Goal: Find specific page/section

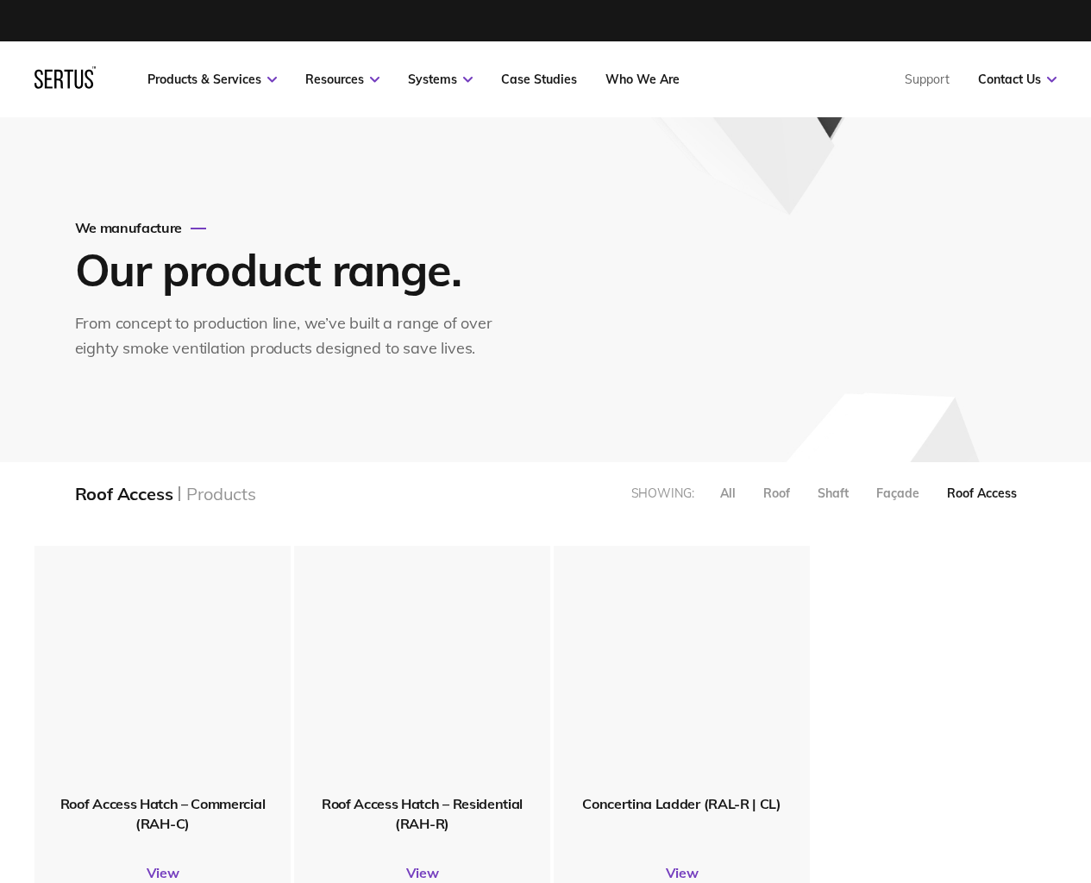
scroll to position [389, 1048]
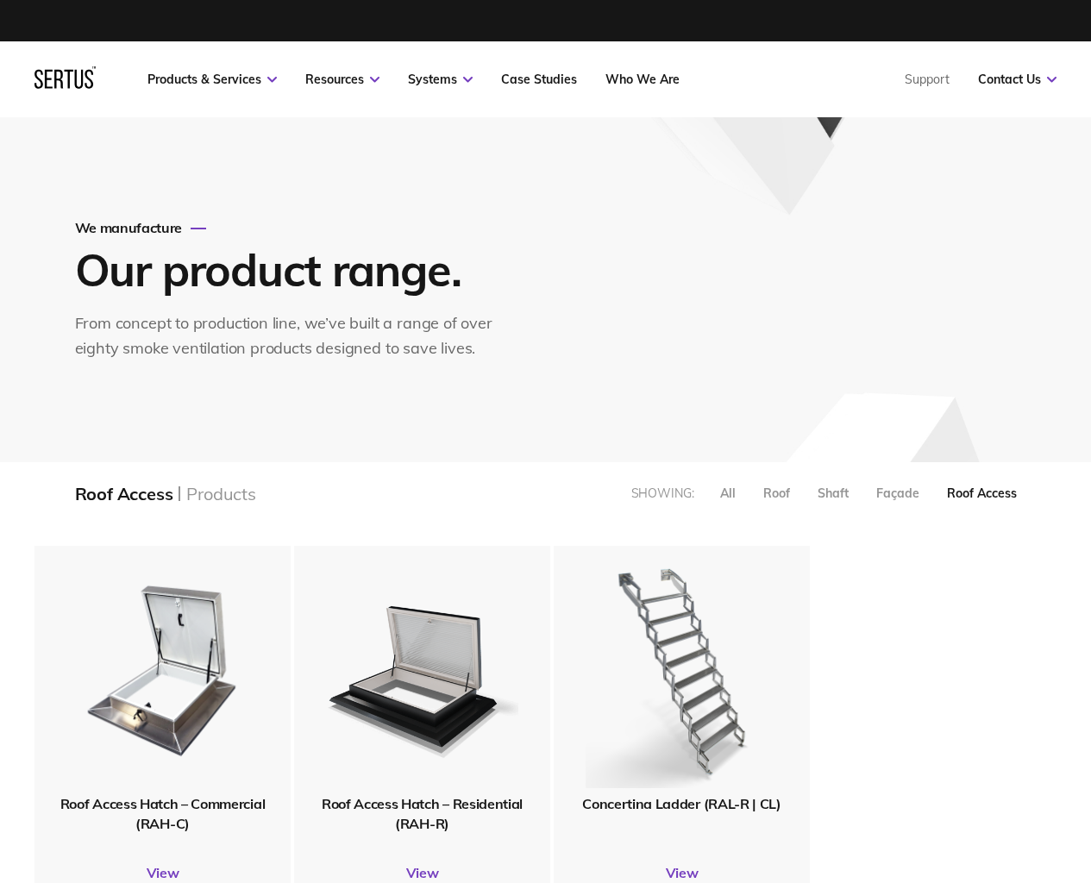
scroll to position [389, 1048]
